Goal: Task Accomplishment & Management: Use online tool/utility

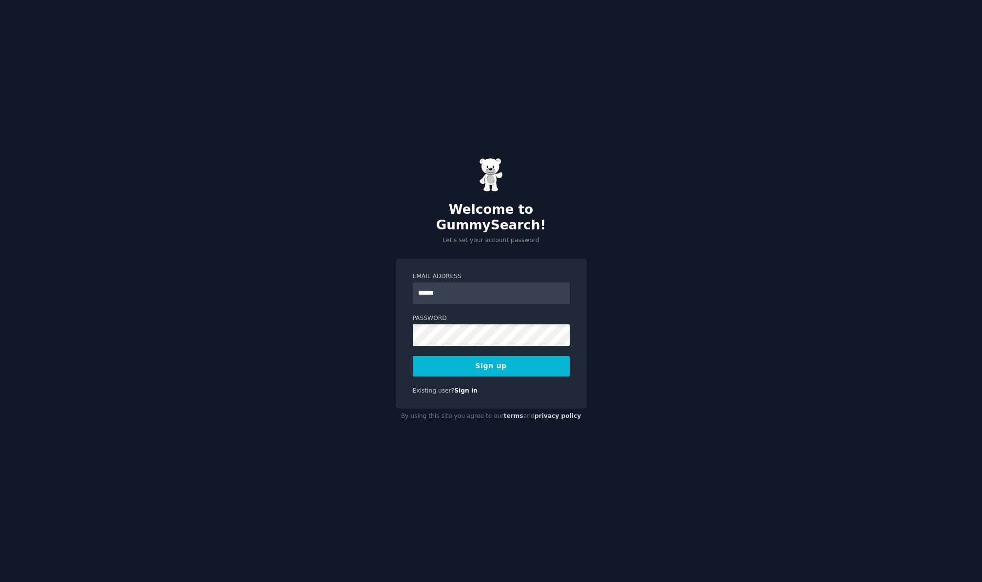
type input "**********"
click at [647, 251] on div "**********" at bounding box center [491, 291] width 982 height 582
click at [511, 356] on button "Sign up" at bounding box center [491, 366] width 157 height 20
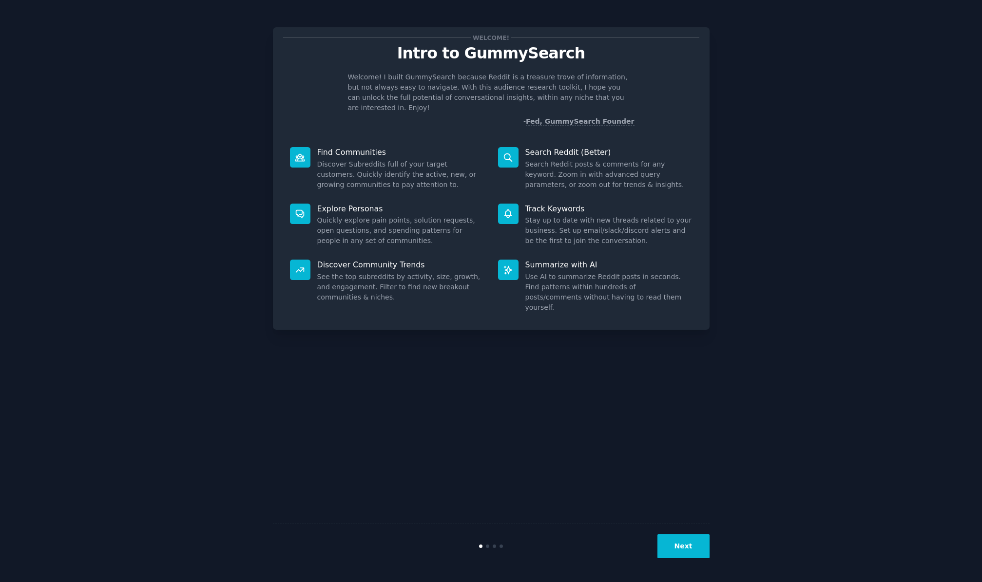
click at [691, 535] on button "Next" at bounding box center [683, 546] width 52 height 24
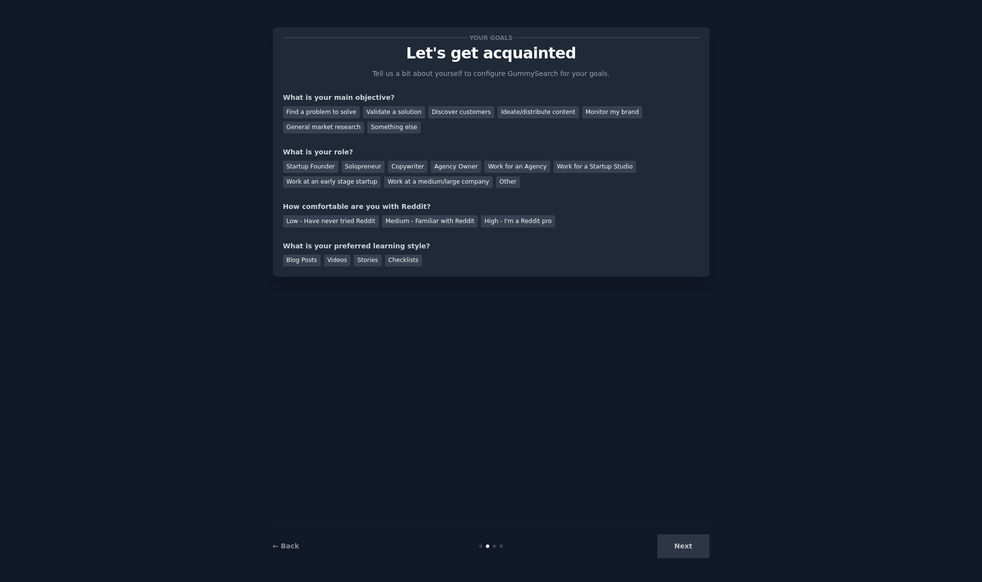
click at [691, 540] on div "Next" at bounding box center [637, 546] width 146 height 24
click at [682, 554] on div "Next" at bounding box center [637, 546] width 146 height 24
click at [501, 550] on div "← Back Next" at bounding box center [491, 546] width 436 height 45
click at [463, 297] on div "Your goals Let's get acquainted Tell us a bit about yourself to configure Gummy…" at bounding box center [491, 291] width 436 height 555
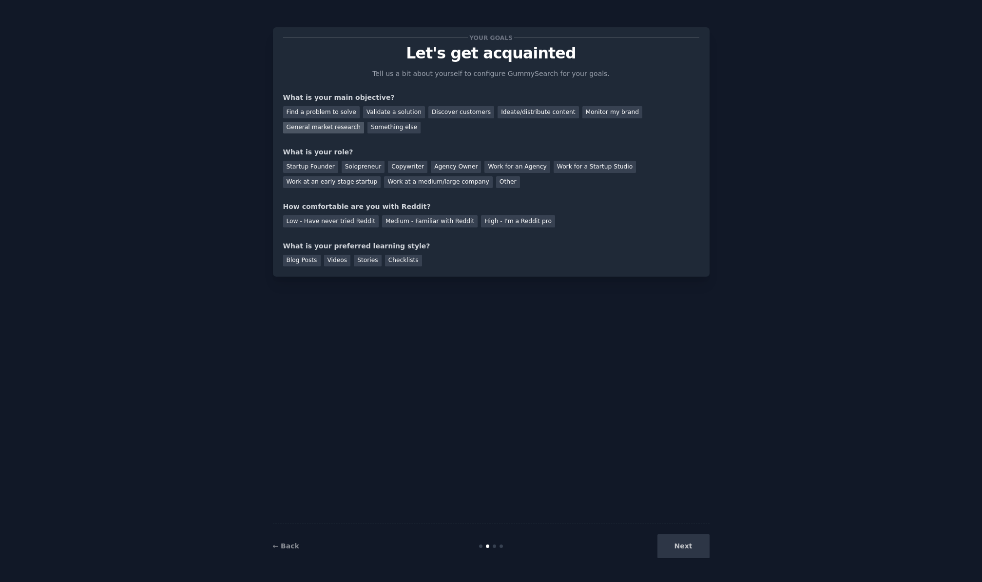
click at [343, 128] on div "General market research" at bounding box center [323, 128] width 81 height 12
click at [321, 169] on div "Startup Founder" at bounding box center [310, 167] width 55 height 12
click at [348, 224] on div "Low - Have never tried Reddit" at bounding box center [330, 221] width 95 height 12
click at [403, 265] on div "Checklists" at bounding box center [403, 261] width 37 height 12
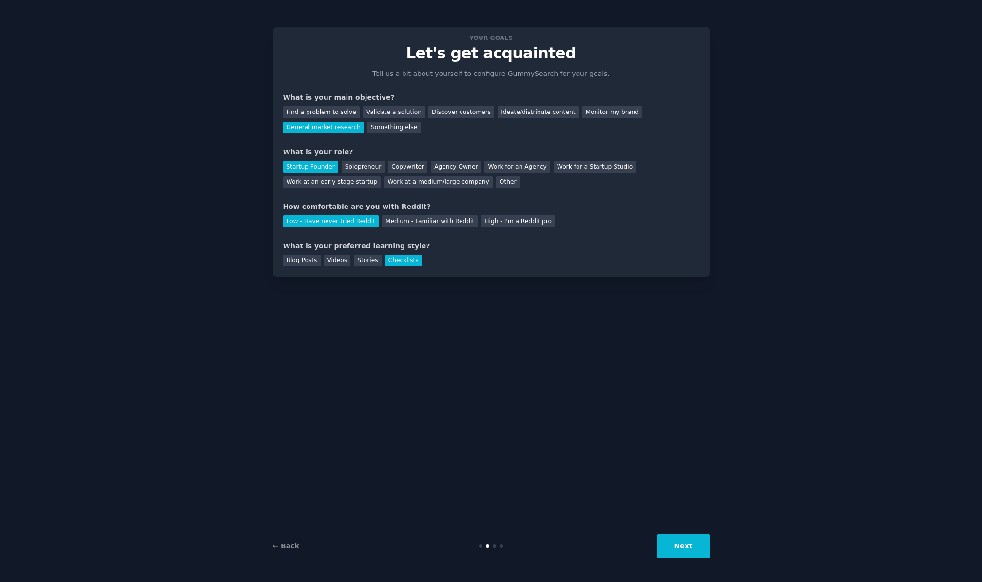
click at [700, 548] on button "Next" at bounding box center [683, 546] width 52 height 24
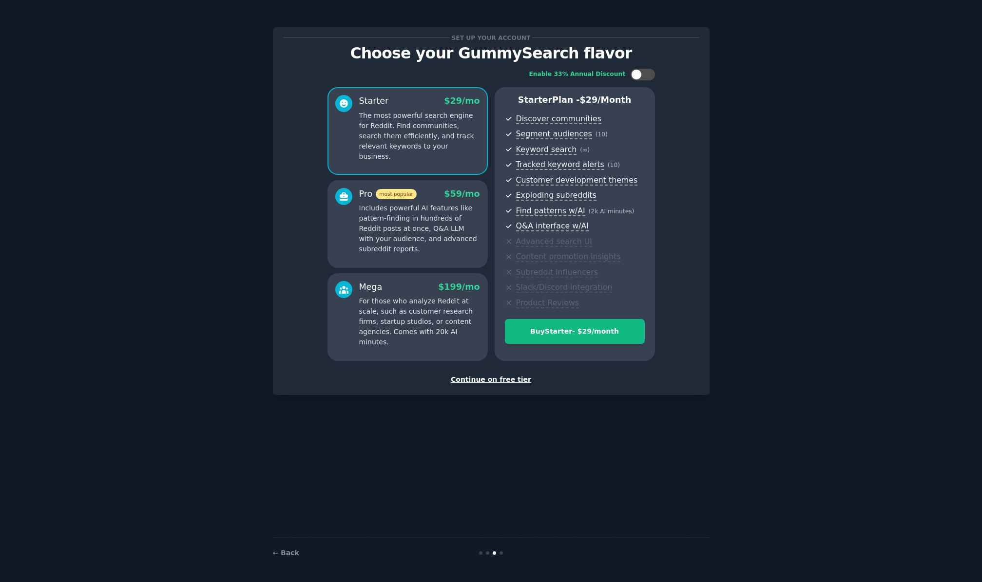
click at [482, 380] on div "Continue on free tier" at bounding box center [491, 380] width 416 height 10
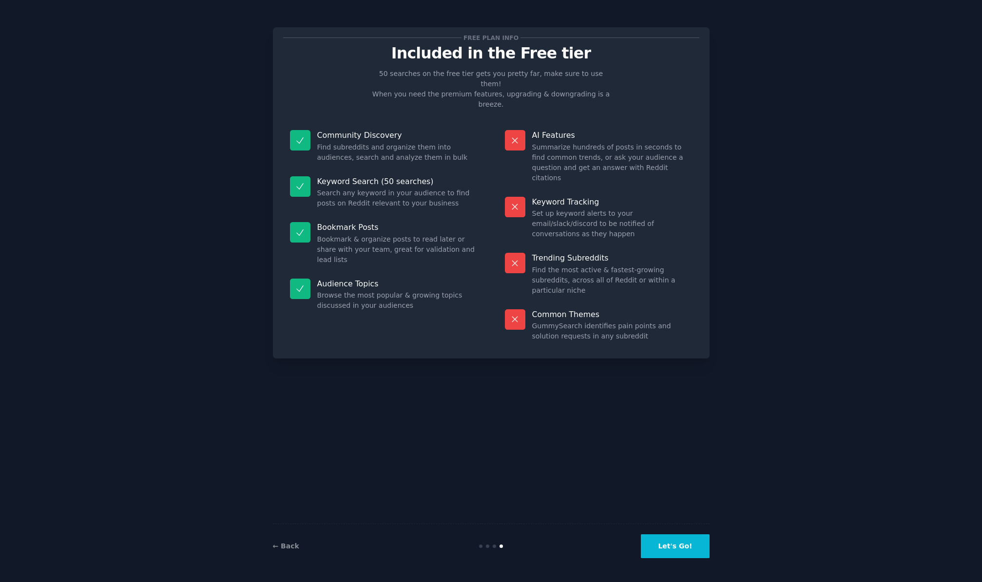
click at [683, 547] on button "Let's Go!" at bounding box center [675, 546] width 68 height 24
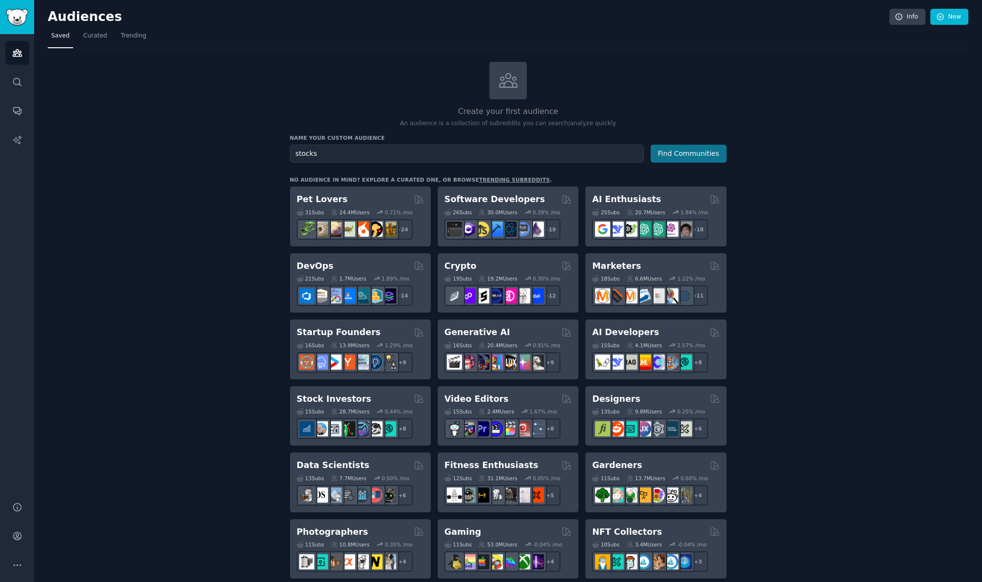
type input "stocks"
click at [709, 158] on button "Find Communities" at bounding box center [688, 154] width 76 height 18
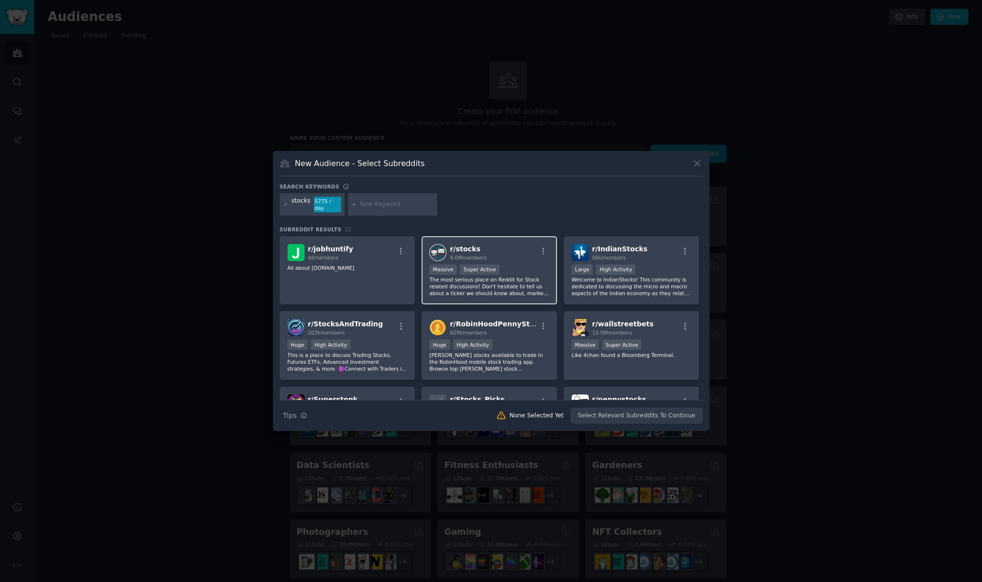
click at [534, 281] on p "The most serious place on Reddit for Stock related discussions! Don't hesitate …" at bounding box center [489, 286] width 120 height 20
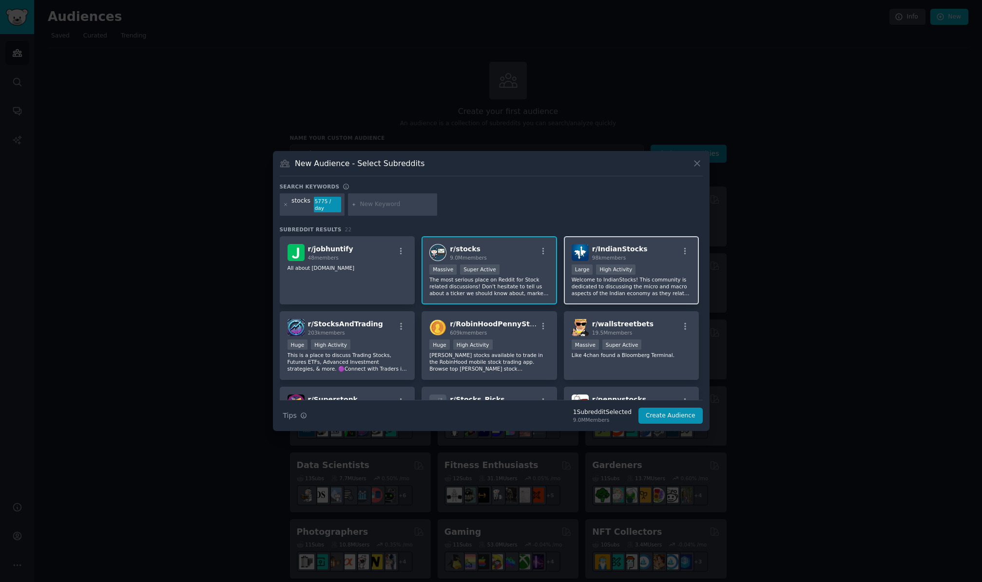
click at [660, 284] on p "Welcome to IndianStocks! This community is dedicated to discussing the micro an…" at bounding box center [631, 286] width 120 height 20
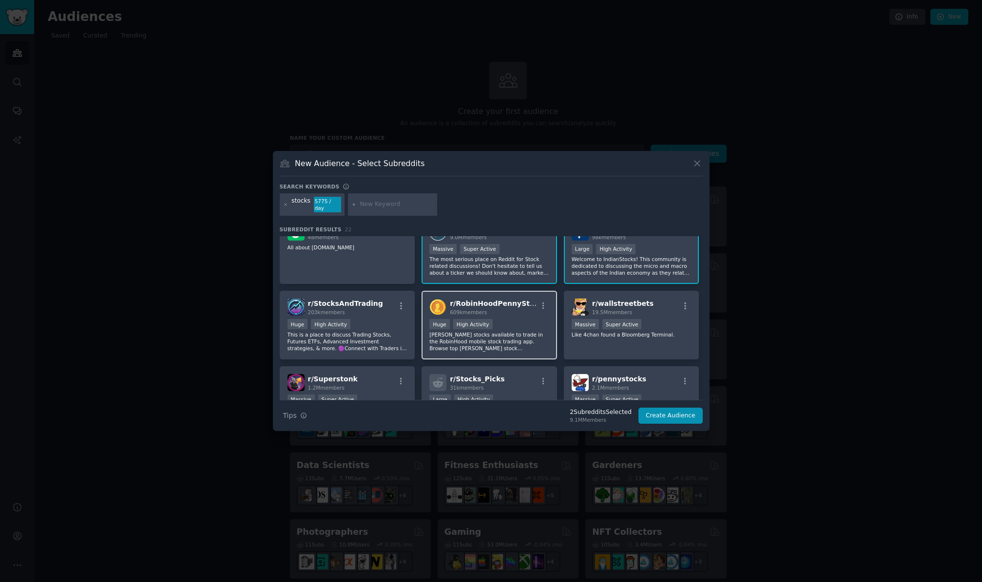
scroll to position [27, 0]
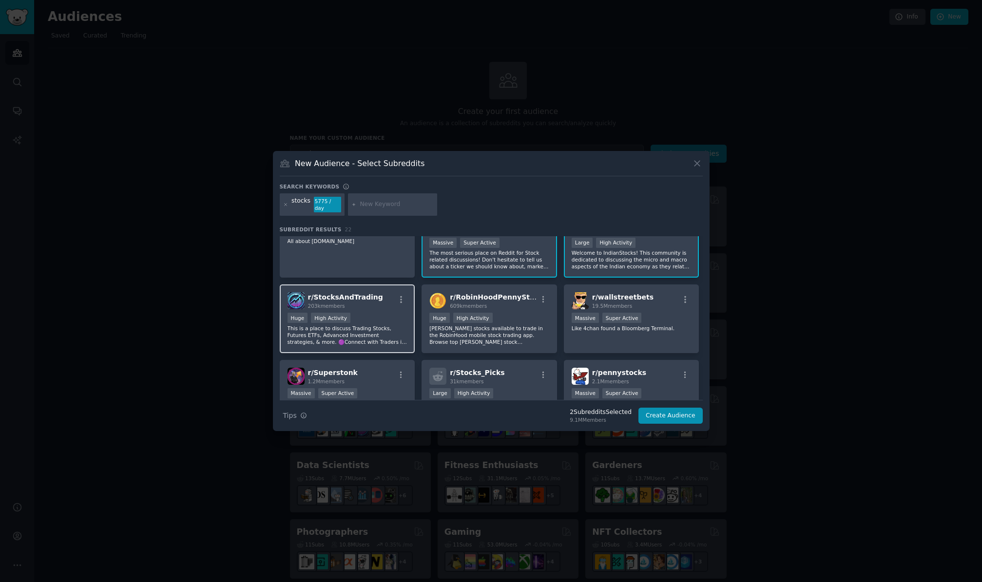
click at [363, 326] on p "This is a place to discuss Trading Stocks, Futures ETFs, Advanced Investment st…" at bounding box center [347, 335] width 120 height 20
click at [521, 322] on div "100,000 - 1,000,000 members Huge High Activity" at bounding box center [489, 319] width 120 height 12
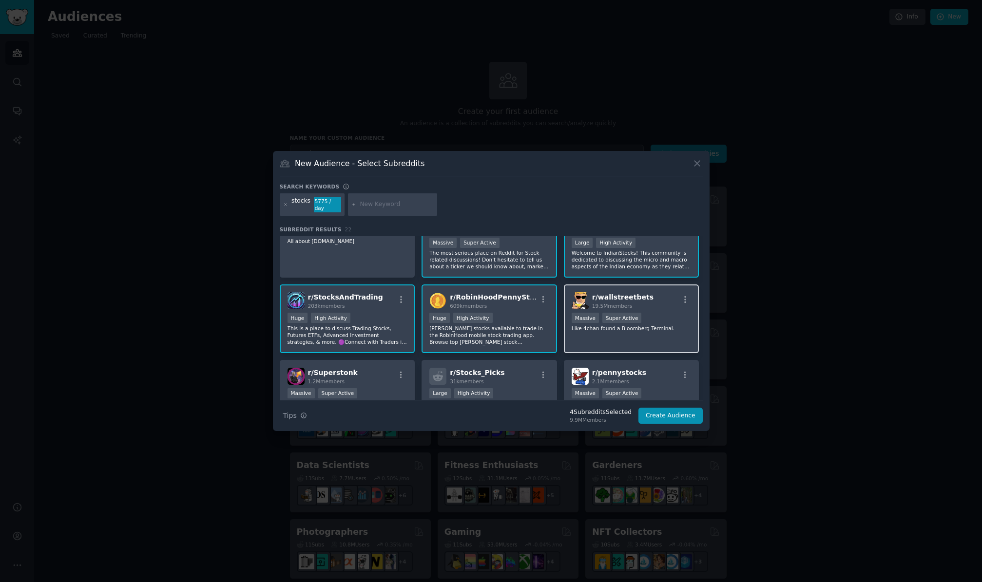
click at [671, 322] on div "Massive Super Active" at bounding box center [631, 319] width 120 height 12
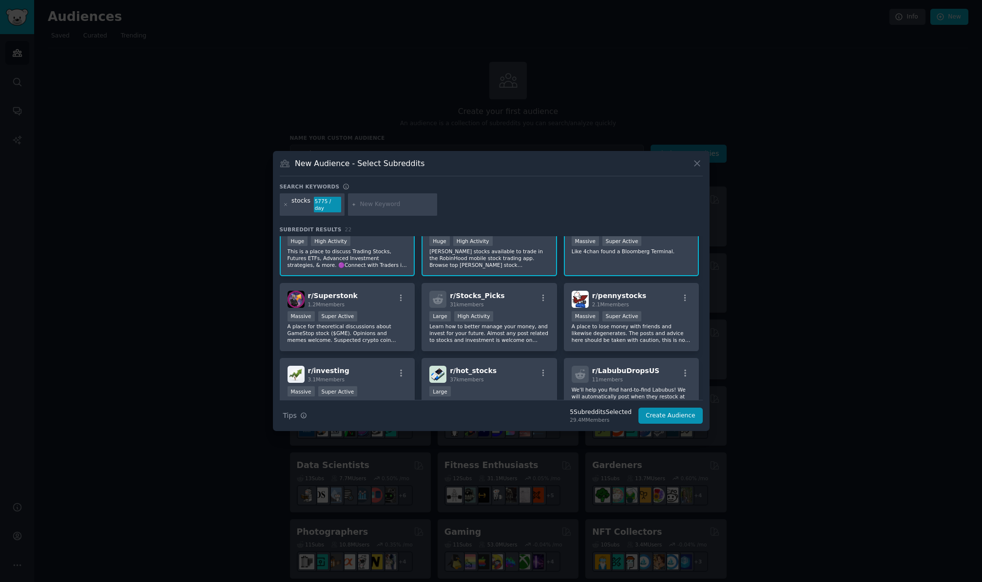
scroll to position [110, 0]
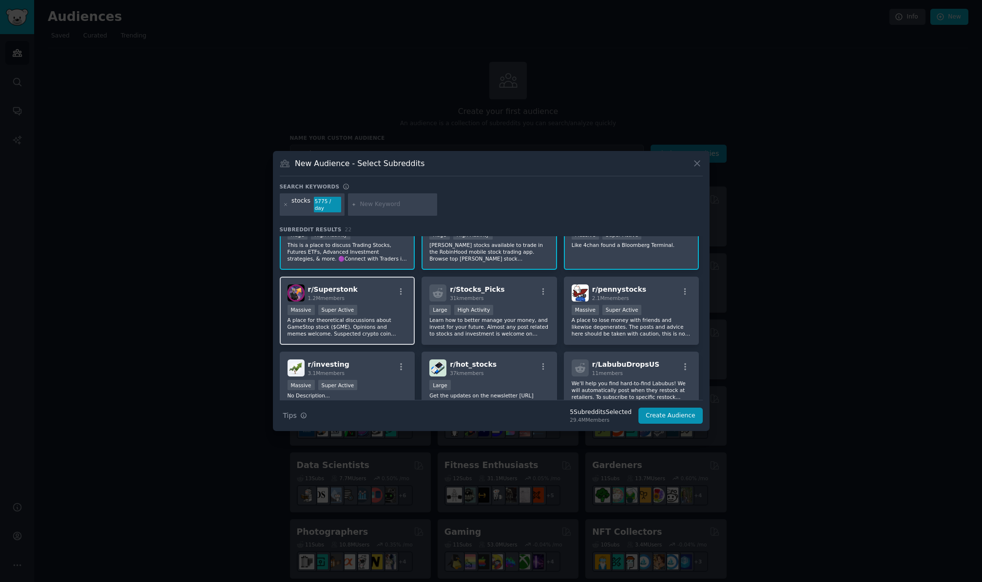
click at [389, 329] on p "A place for theoretical discussions about GameStop stock ($GME). Opinions and m…" at bounding box center [347, 327] width 120 height 20
click at [516, 333] on p "Learn how to better manage your money, and invest for your future. Almost any p…" at bounding box center [489, 327] width 120 height 20
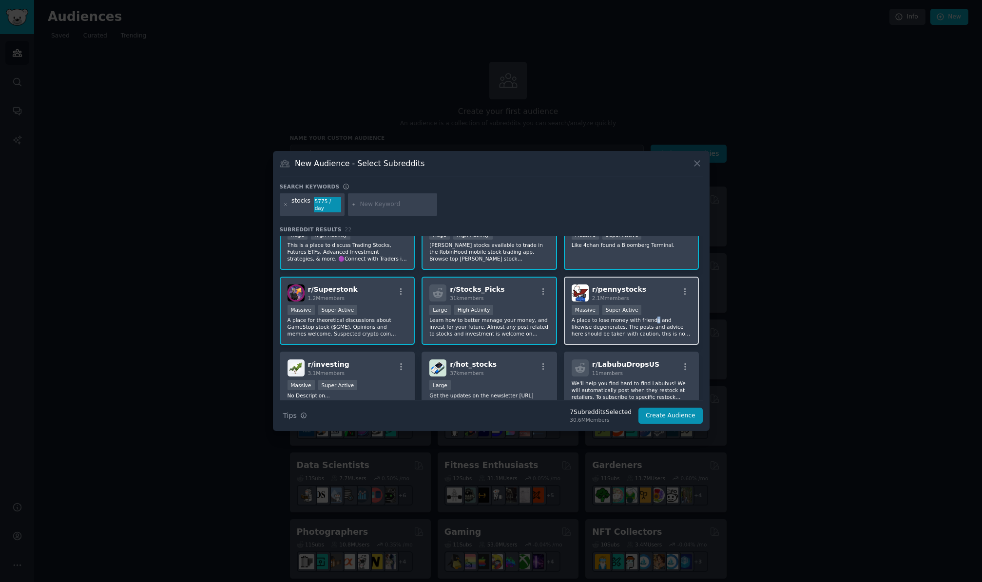
click at [653, 323] on p "A place to lose money with friends and likewise degenerates. The posts and advi…" at bounding box center [631, 327] width 120 height 20
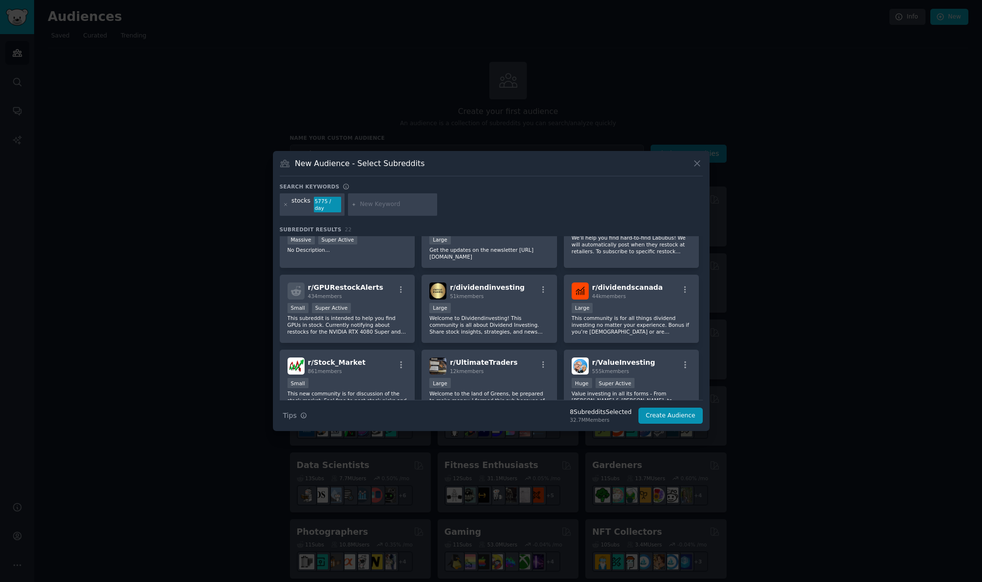
scroll to position [310, 0]
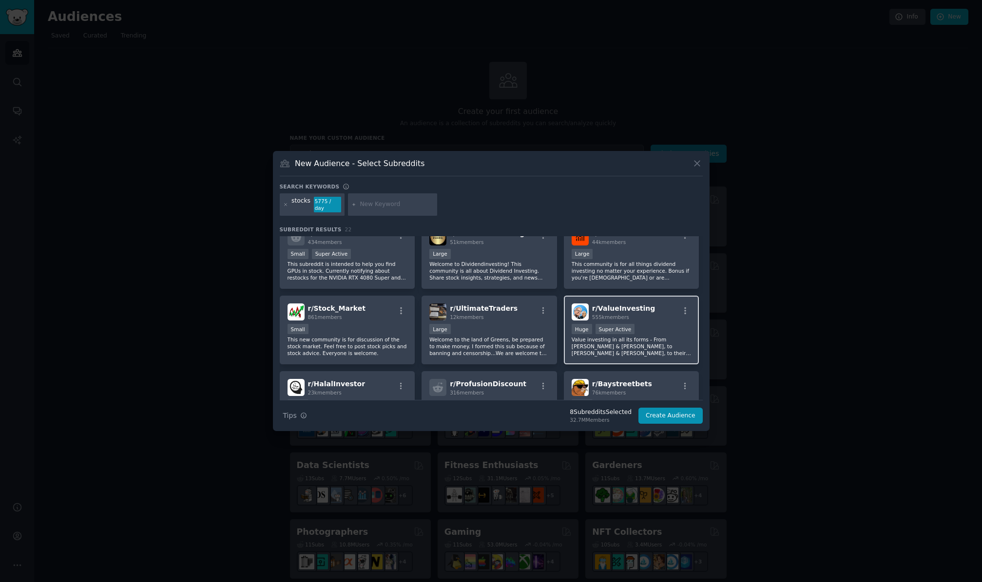
click at [636, 344] on p "Value investing in all its forms - From [PERSON_NAME] & [PERSON_NAME], to [PERS…" at bounding box center [631, 346] width 120 height 20
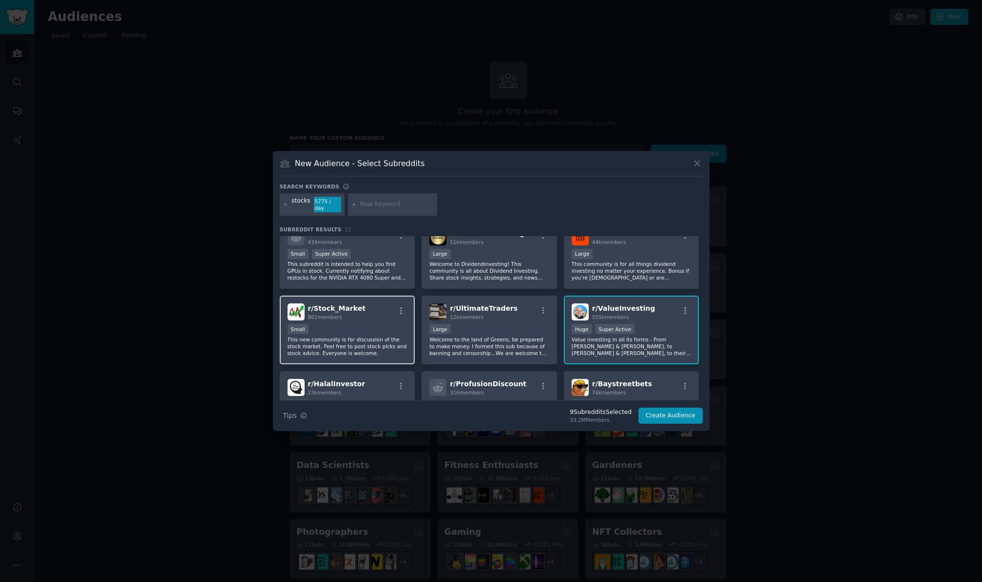
click at [381, 334] on div "Small" at bounding box center [347, 330] width 120 height 12
click at [472, 344] on p "Welcome to the land of Greens, be prepared to make money. I formed this sub bec…" at bounding box center [489, 346] width 120 height 20
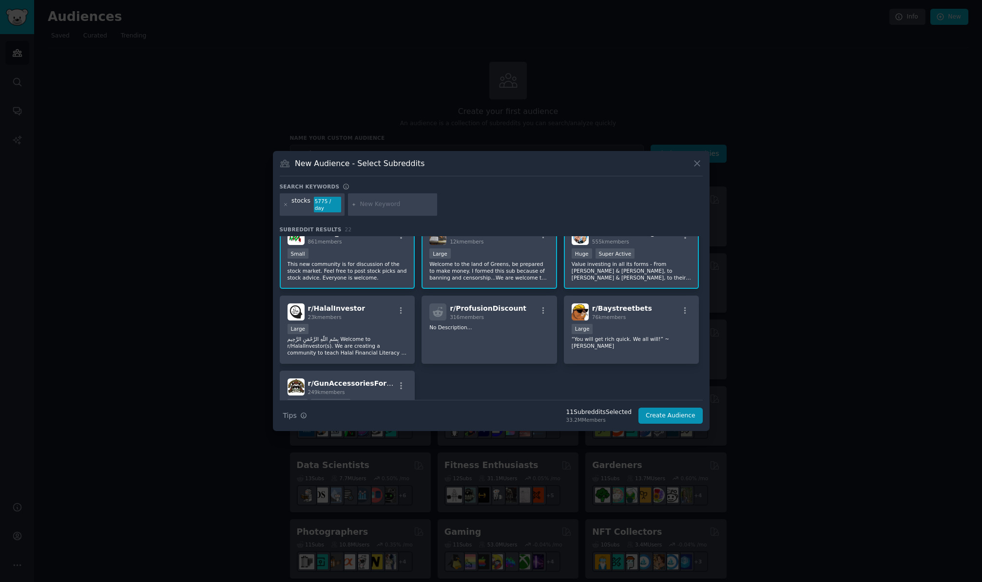
scroll to position [429, 0]
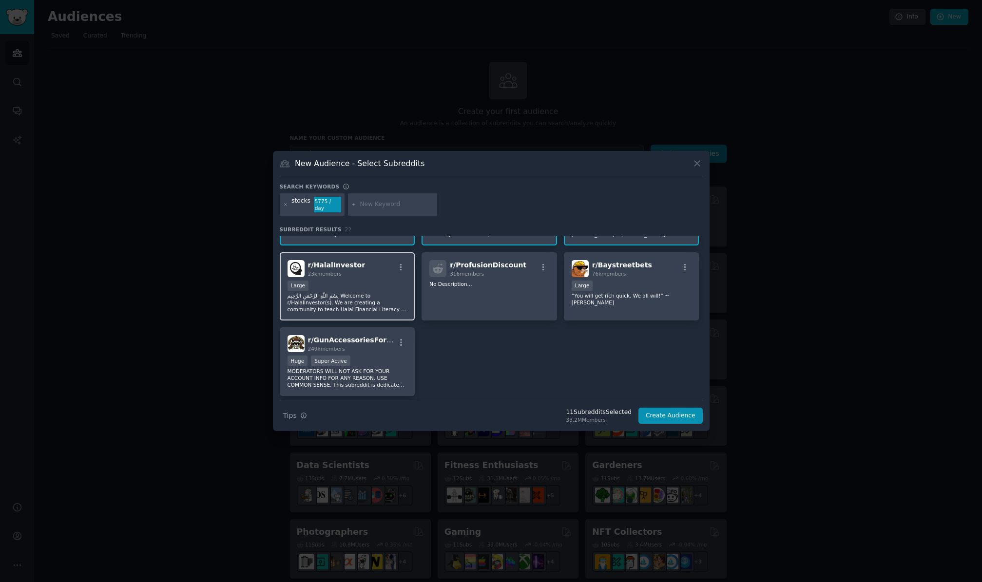
click at [376, 297] on p "بِسْمِ اللَّهِ الرَّحْمَنِ الرَّحِيم Welcome to r/HalalInvestor(s). We are crea…" at bounding box center [347, 302] width 120 height 20
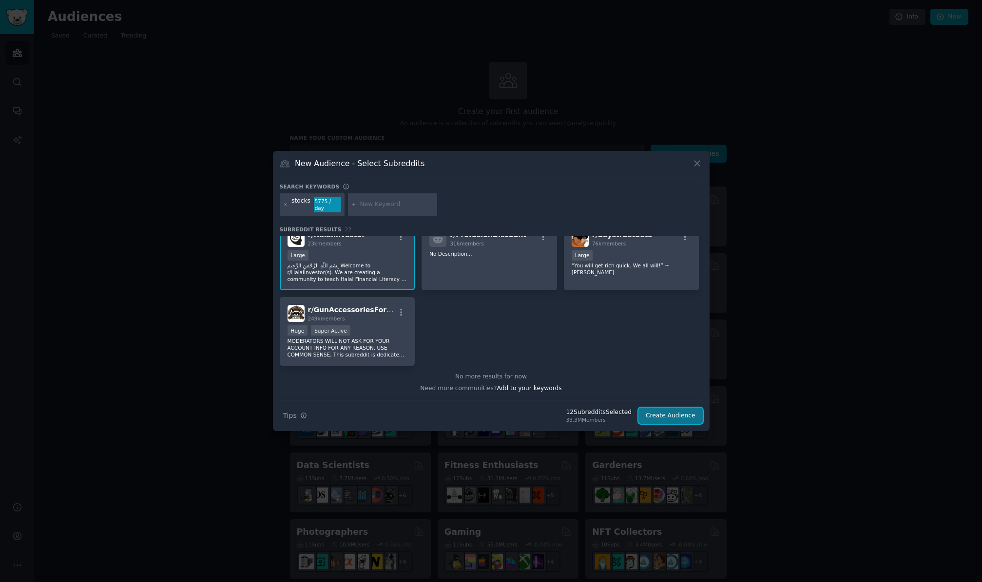
click at [667, 415] on button "Create Audience" at bounding box center [670, 416] width 64 height 17
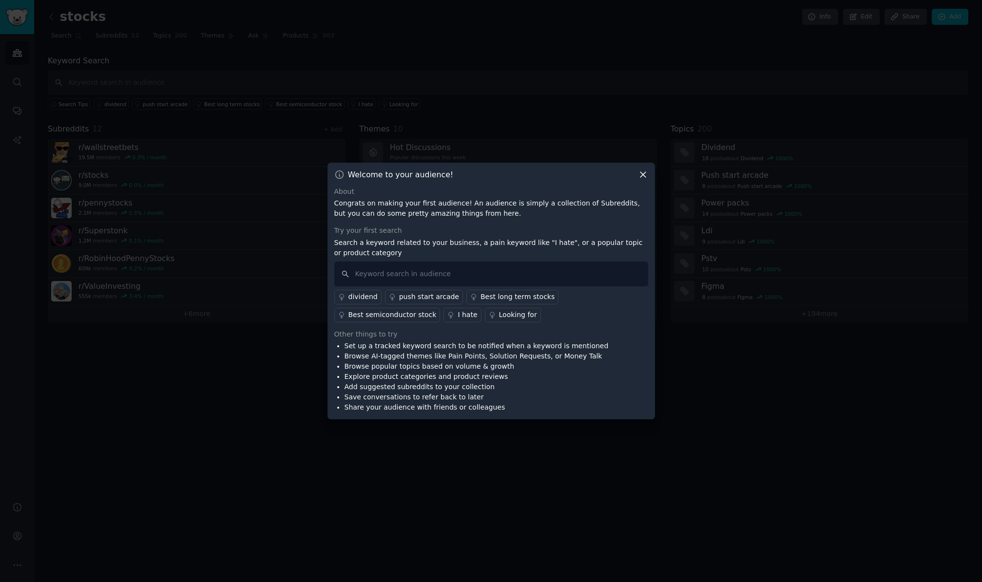
click at [365, 296] on div "dividend" at bounding box center [362, 297] width 29 height 10
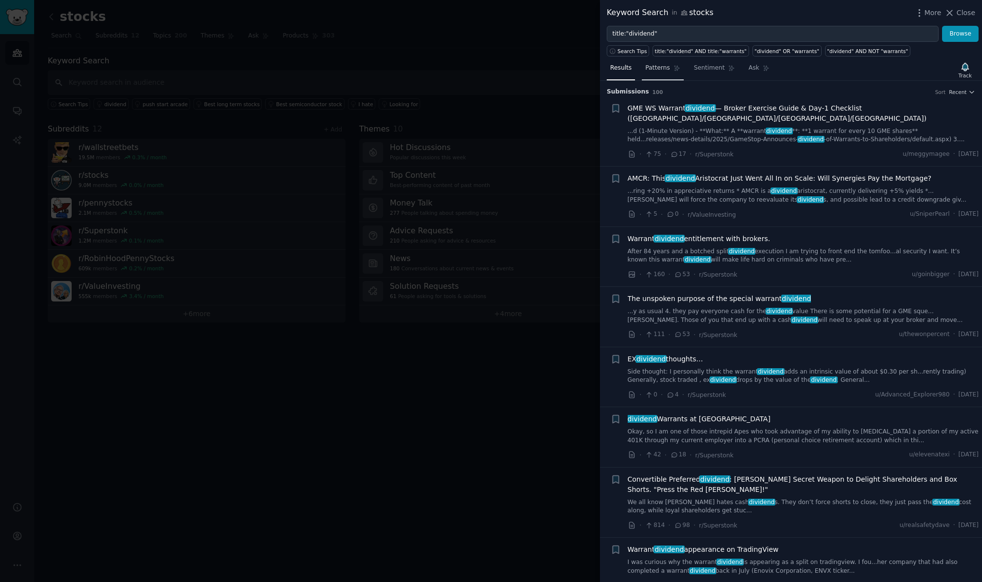
click at [660, 69] on span "Patterns" at bounding box center [657, 68] width 24 height 9
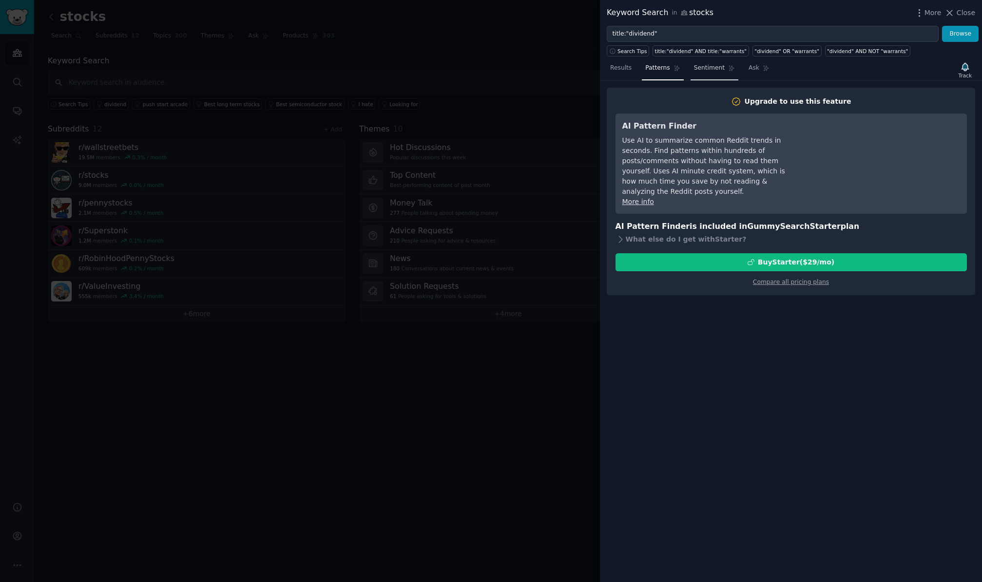
click at [695, 69] on span "Sentiment" at bounding box center [709, 68] width 31 height 9
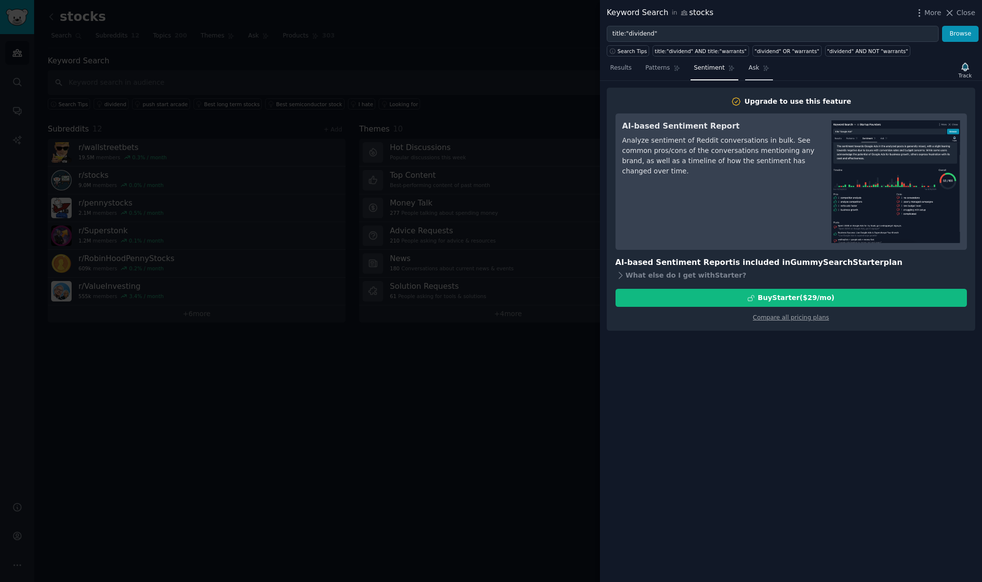
click at [749, 74] on link "Ask" at bounding box center [759, 70] width 28 height 20
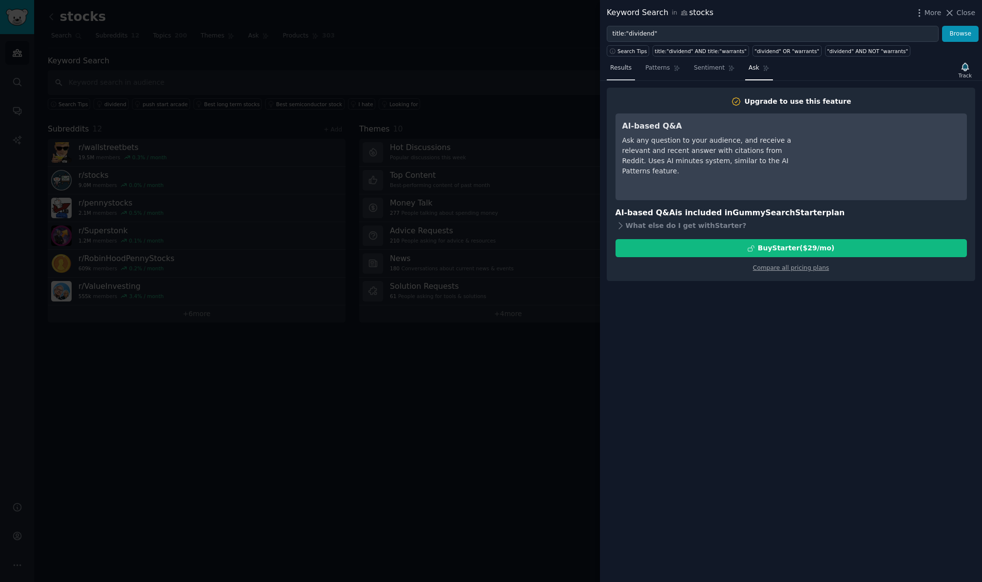
click at [622, 74] on link "Results" at bounding box center [621, 70] width 28 height 20
